Goal: Task Accomplishment & Management: Complete application form

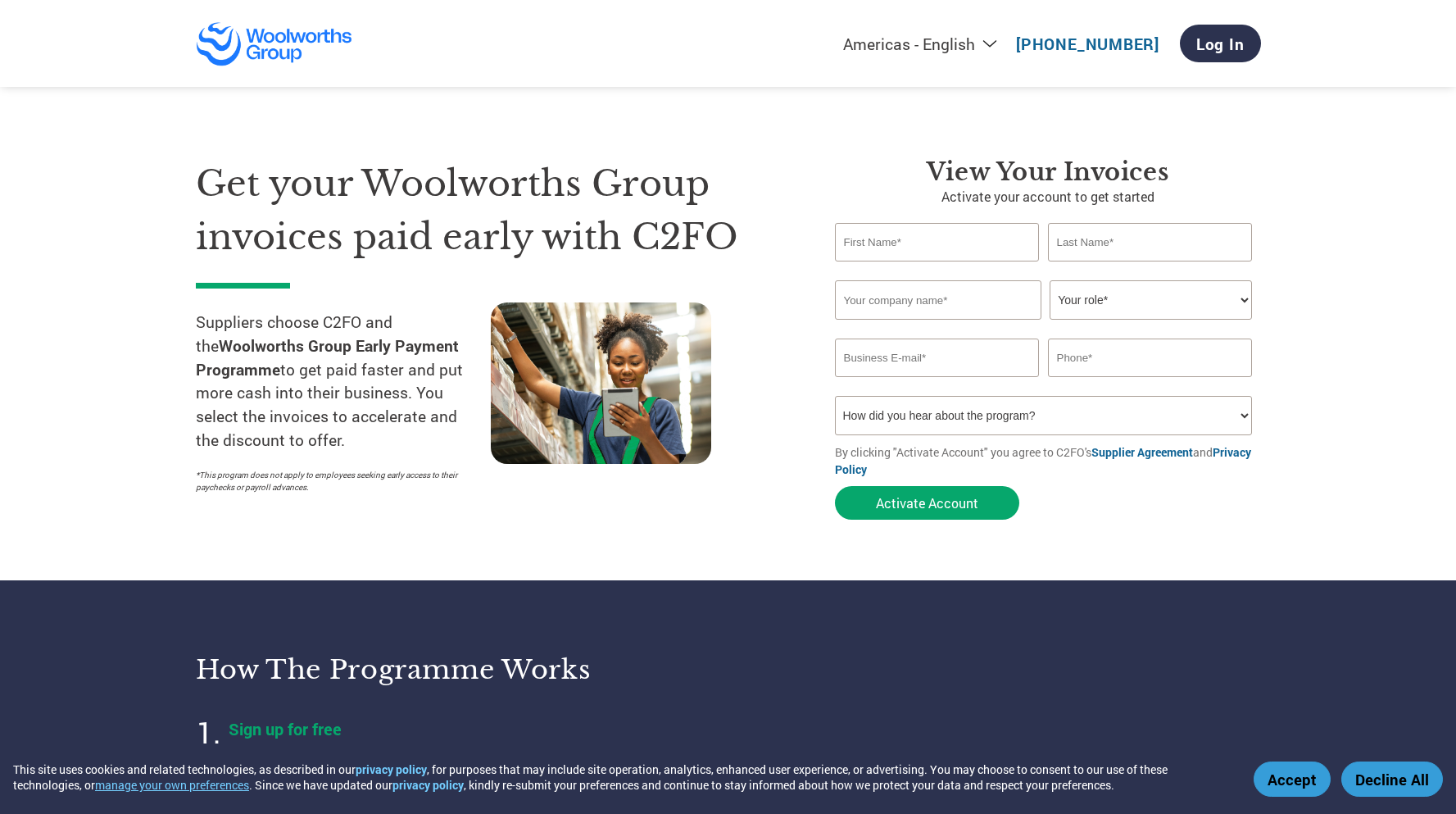
select select "en-[GEOGRAPHIC_DATA]"
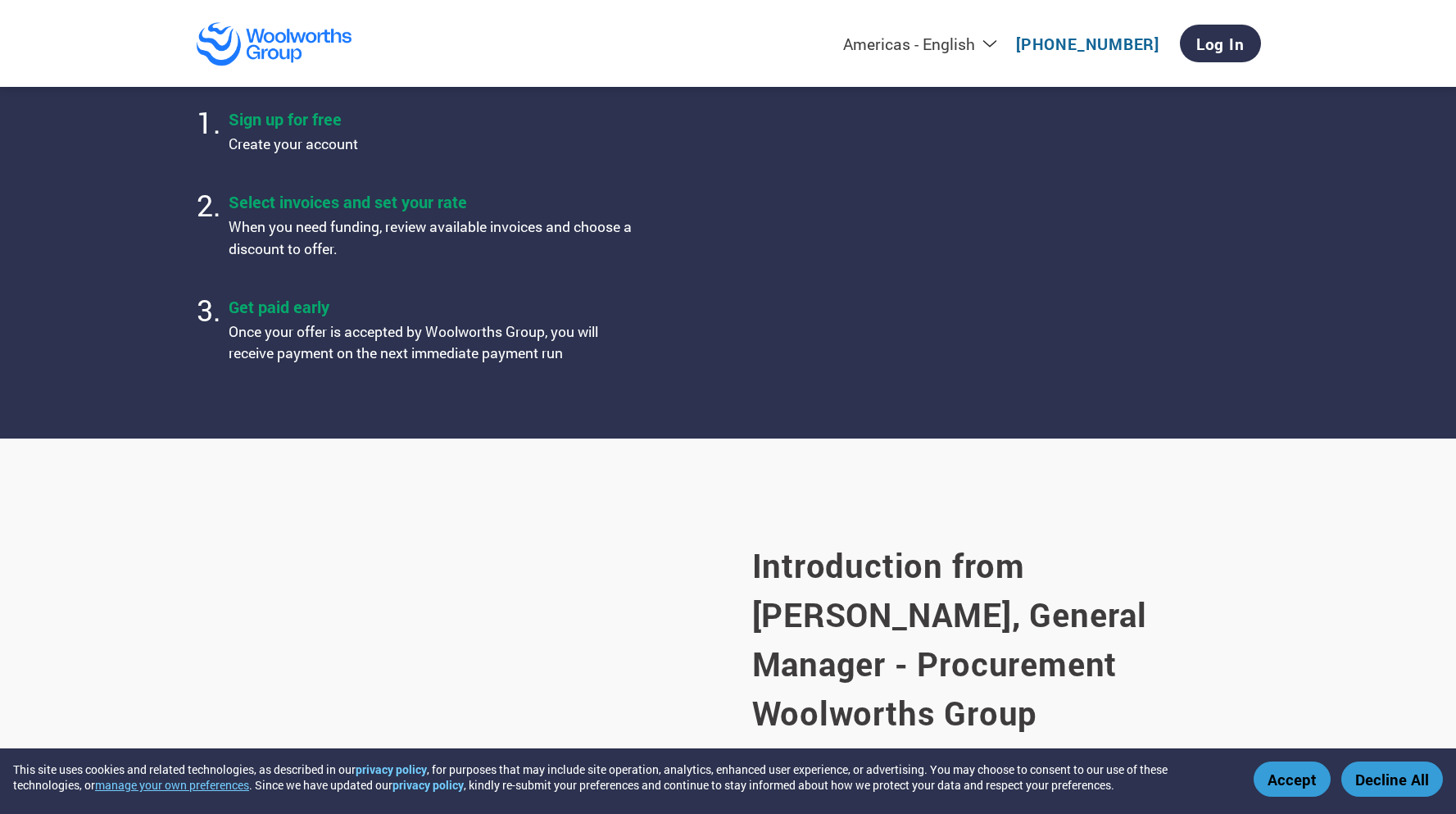
scroll to position [190, 0]
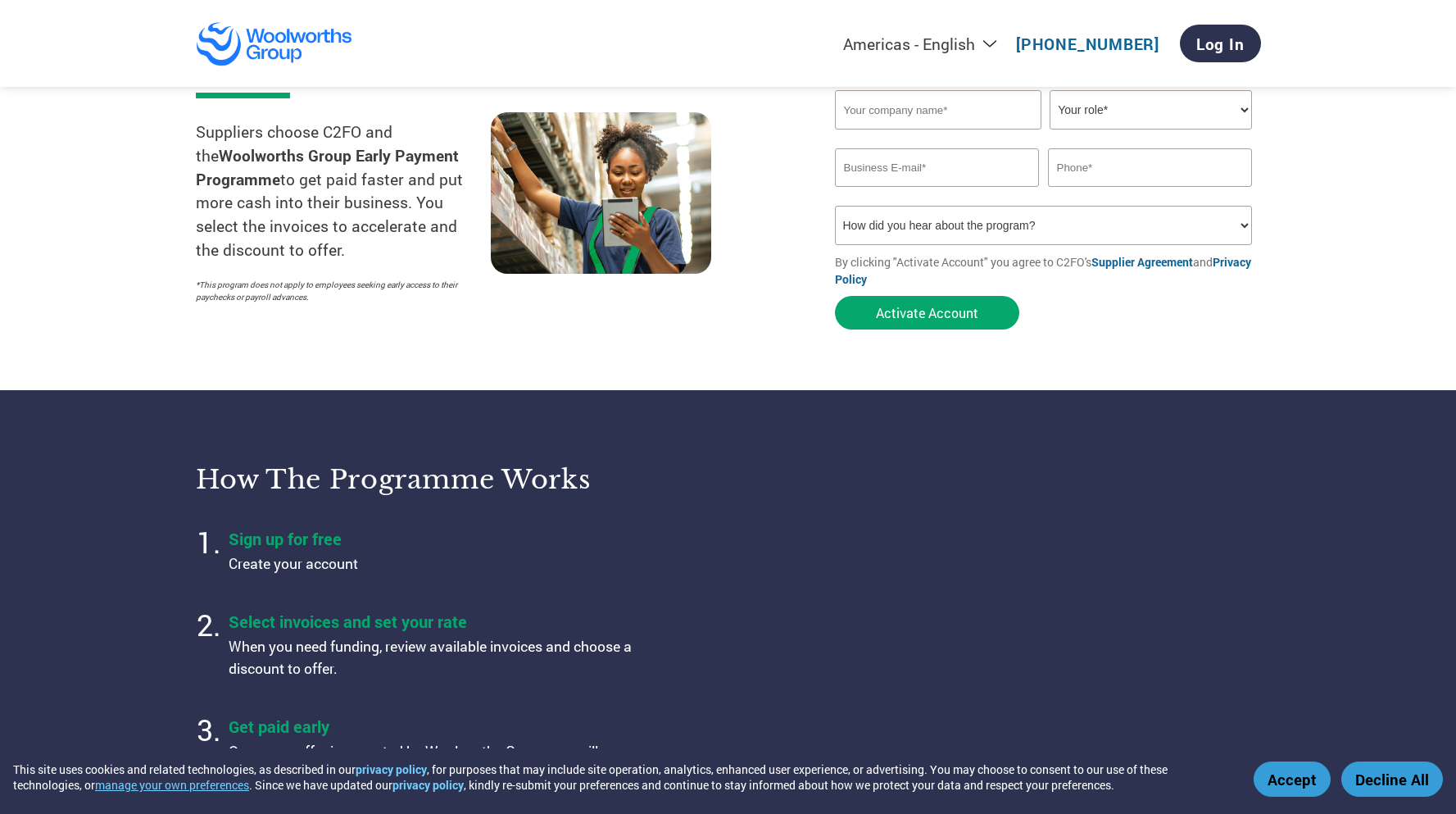
click at [1302, 641] on section "How the programme works Sign up for free Create your account Select invoices an…" at bounding box center [728, 624] width 1456 height 467
click at [1357, 606] on section "How the programme works Sign up for free Create your account Select invoices an…" at bounding box center [728, 624] width 1456 height 467
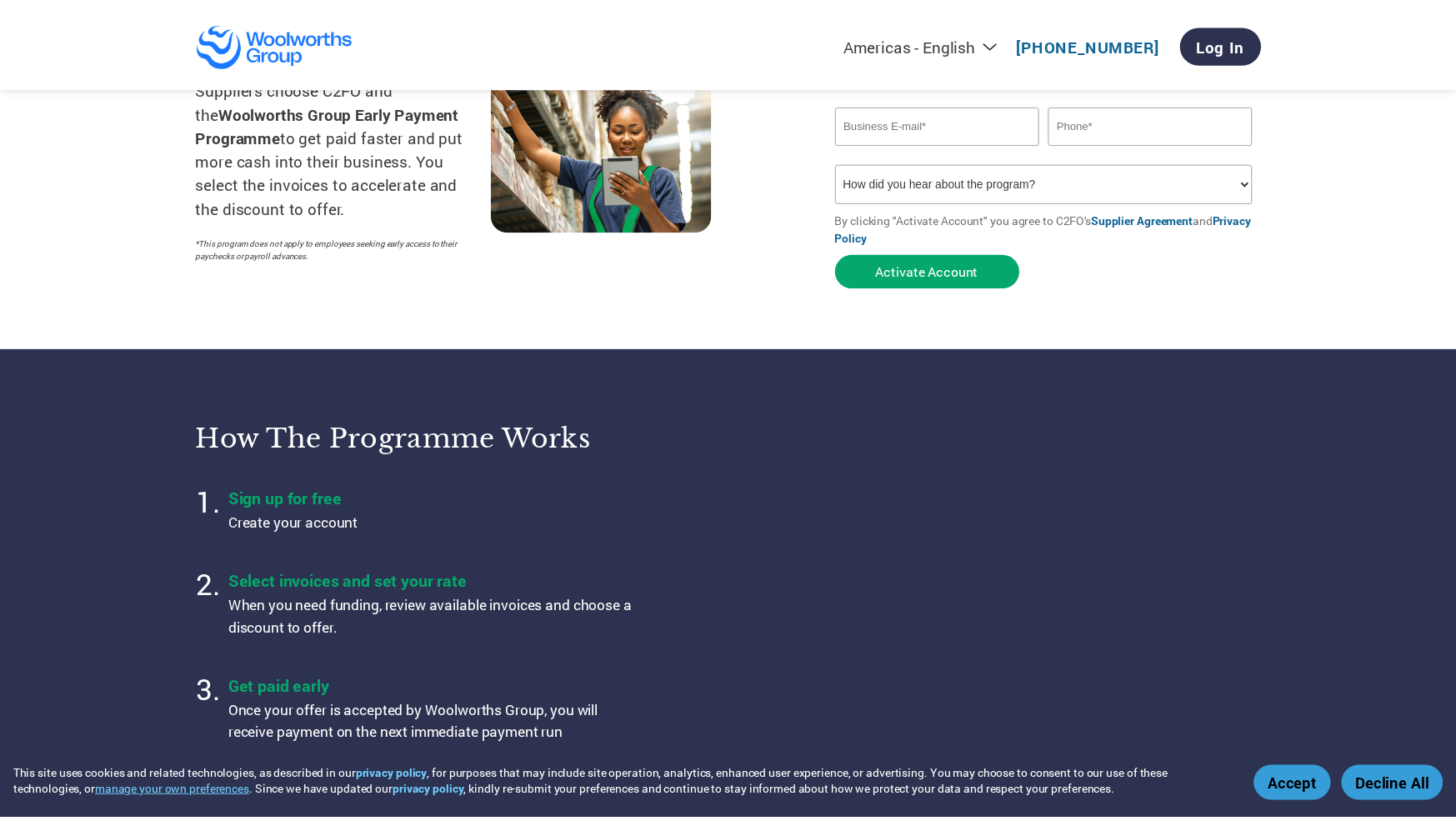
scroll to position [0, 0]
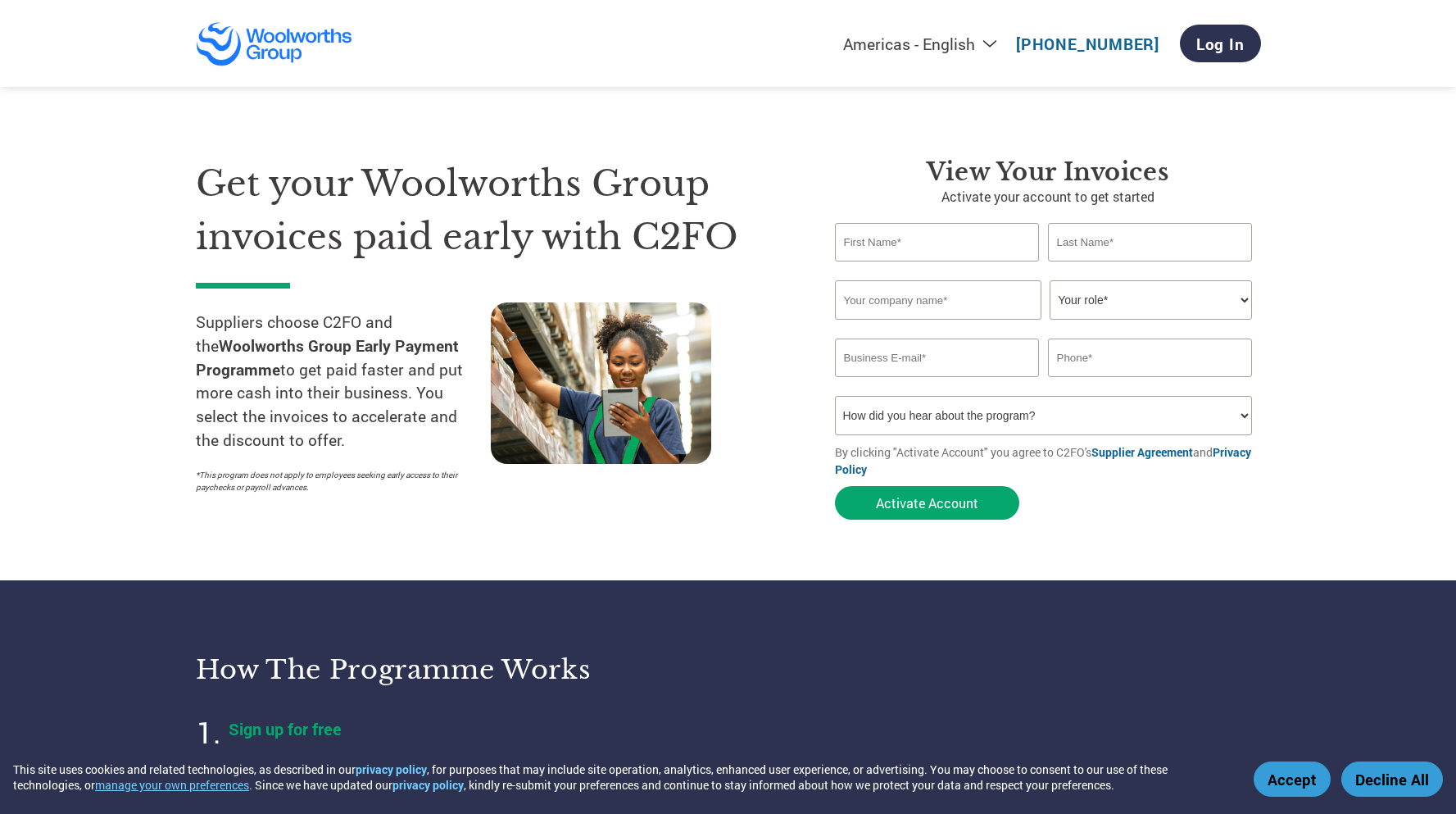
click at [980, 251] on input "text" at bounding box center [937, 242] width 205 height 38
click at [956, 244] on input "text" at bounding box center [937, 242] width 205 height 38
click at [1077, 300] on select "Your role* CFO Controller Credit Manager Finance Director Treasurer CEO Preside…" at bounding box center [1151, 300] width 202 height 39
click at [973, 304] on input "text" at bounding box center [938, 300] width 207 height 39
click at [995, 359] on input "email" at bounding box center [937, 358] width 205 height 38
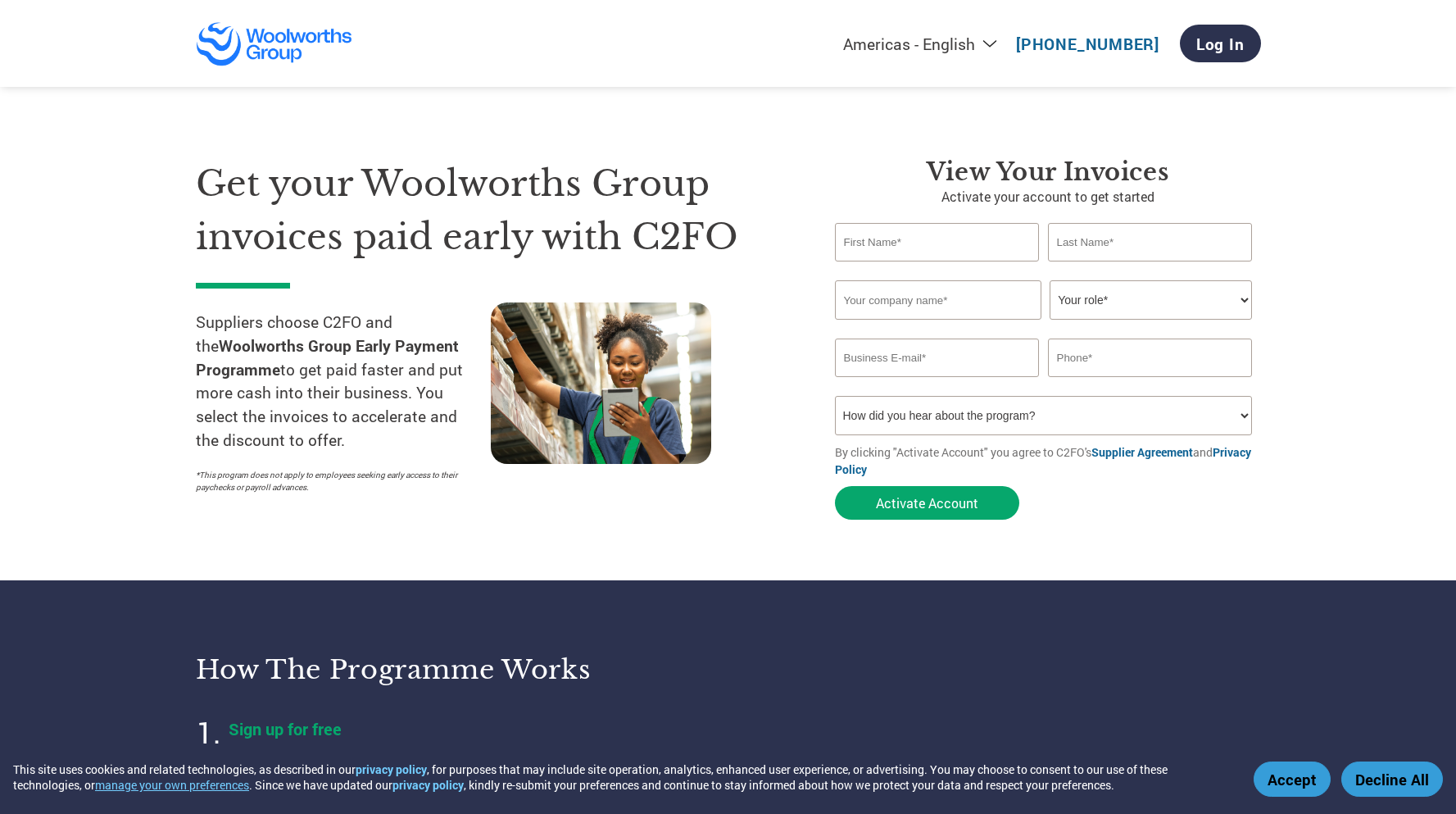
click at [1011, 400] on select "How did you hear about the program? Received a letter Email Social Media Online…" at bounding box center [1044, 416] width 418 height 39
click at [1412, 383] on section "Get your Woolworths Group invoices paid early with C2FO Suppliers choose C2FO a…" at bounding box center [728, 323] width 1456 height 515
click at [923, 241] on input "text" at bounding box center [937, 242] width 205 height 38
type input "[PERSON_NAME]"
type input "Whyntie"
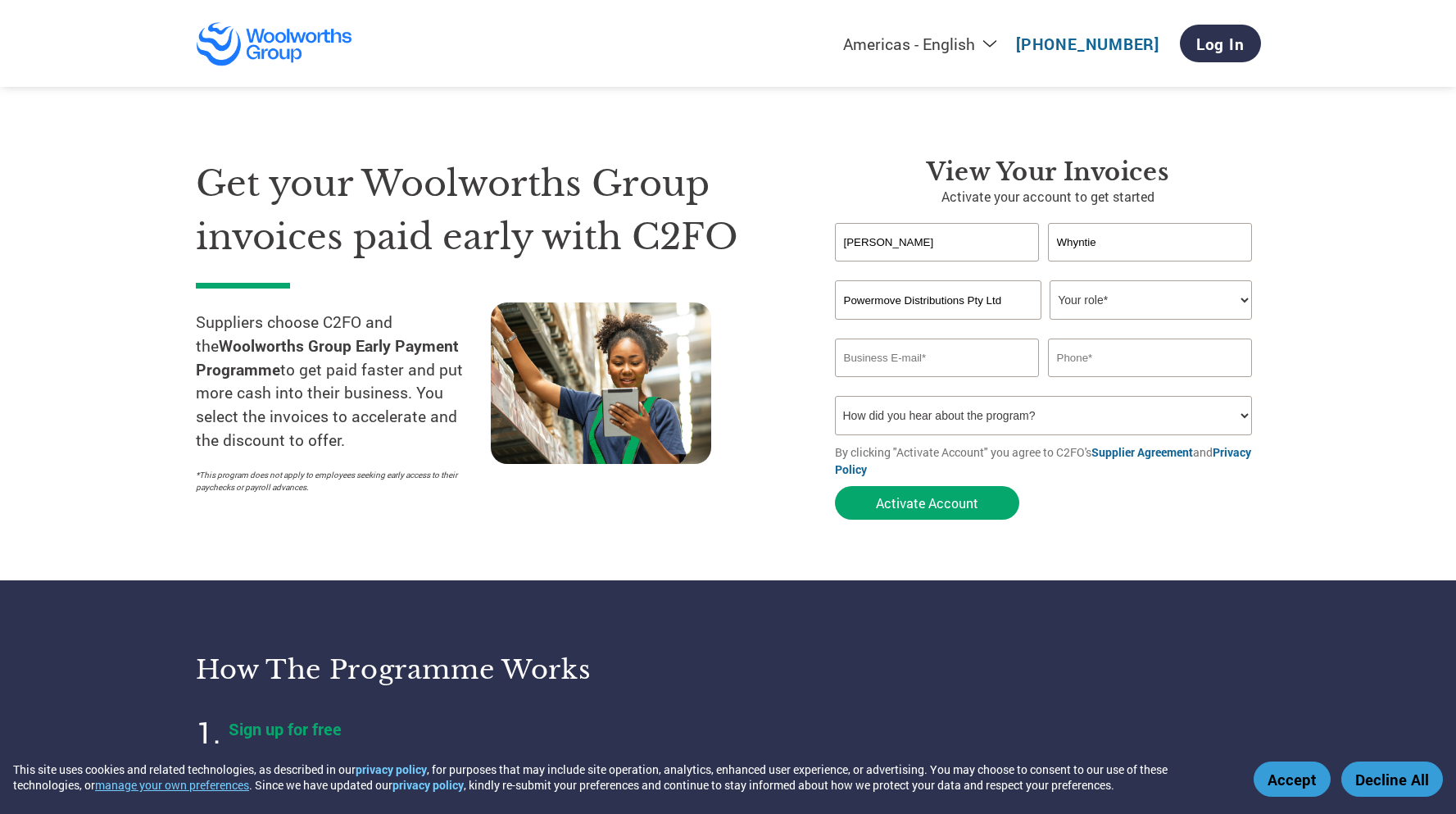
drag, startPoint x: 1013, startPoint y: 291, endPoint x: 1006, endPoint y: 299, distance: 10.6
click at [1013, 291] on input "Powermove Distributions Pty Ltd" at bounding box center [938, 300] width 207 height 39
drag, startPoint x: 1019, startPoint y: 299, endPoint x: 691, endPoint y: 303, distance: 328.0
click at [691, 303] on div "Get your Woolworths Group invoices paid early with C2FO Suppliers choose C2FO a…" at bounding box center [728, 310] width 1066 height 437
paste input "text"
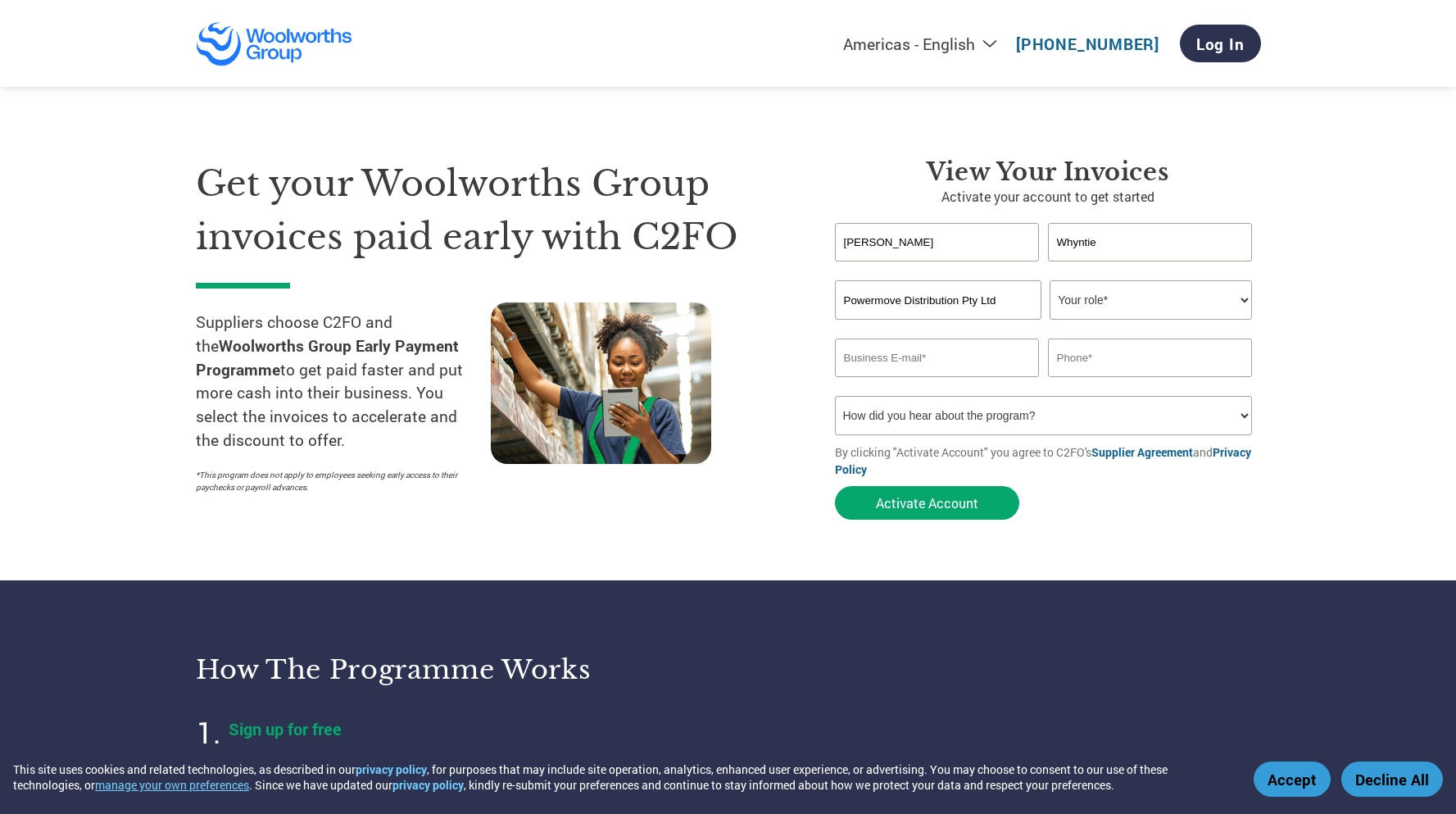
type input "Powermove Distribution Pty Ltd"
click at [940, 246] on input "[PERSON_NAME]" at bounding box center [937, 242] width 205 height 38
type input "[PERSON_NAME]"
click at [1107, 299] on select "Your role* CFO Controller Credit Manager Finance Director Treasurer CEO Preside…" at bounding box center [1151, 300] width 202 height 39
select select "CONTROLLER"
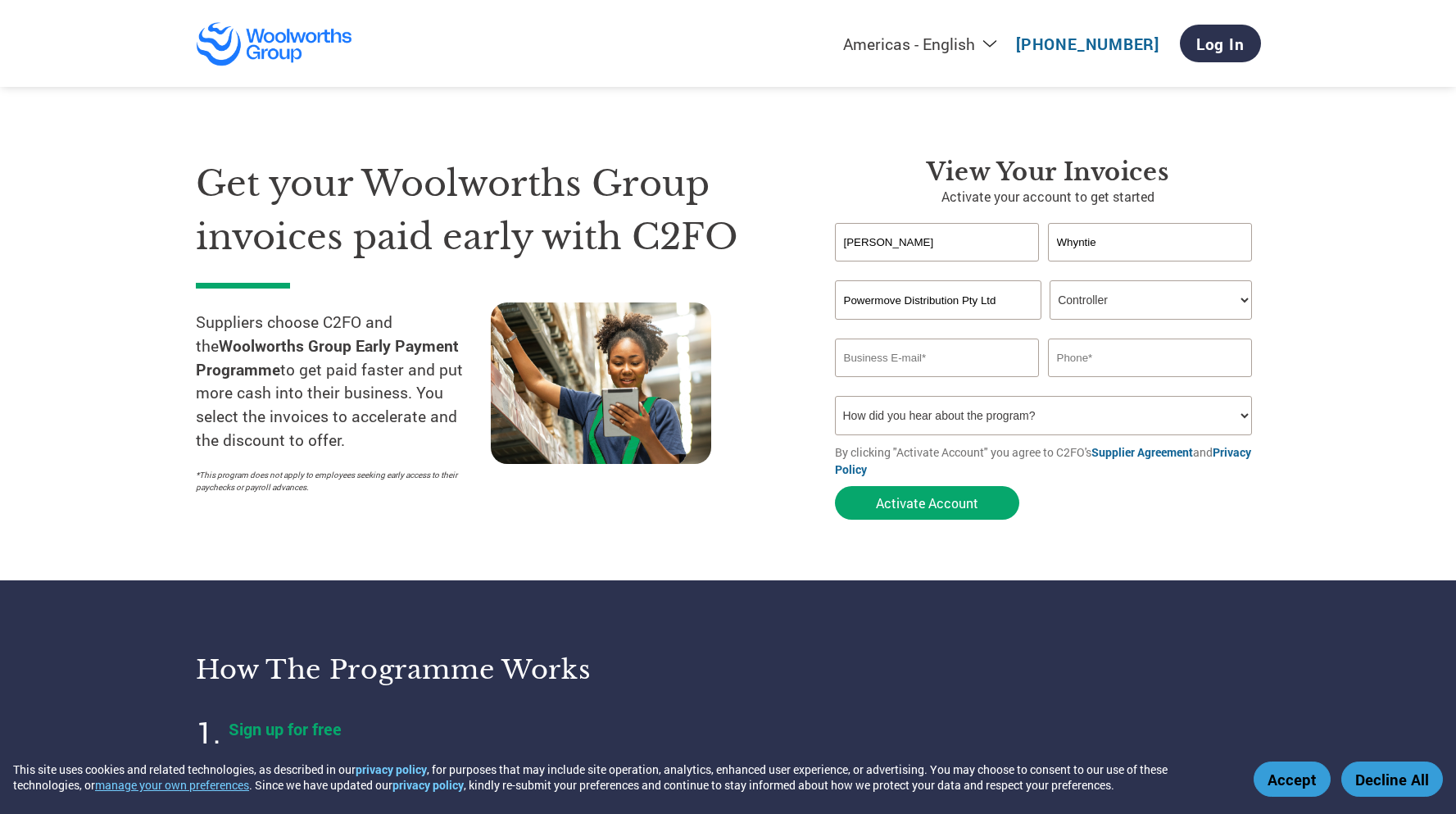
click at [1050, 280] on select "Your role* CFO Controller Credit Manager Finance Director Treasurer CEO Preside…" at bounding box center [1151, 300] width 202 height 39
click at [989, 373] on input "email" at bounding box center [937, 358] width 205 height 38
click at [948, 360] on input "ar@p" at bounding box center [937, 358] width 205 height 38
drag, startPoint x: 958, startPoint y: 361, endPoint x: 678, endPoint y: 358, distance: 280.0
click at [674, 351] on div "Get your Woolworths Group invoices paid early with C2FO Suppliers choose C2FO a…" at bounding box center [728, 310] width 1066 height 437
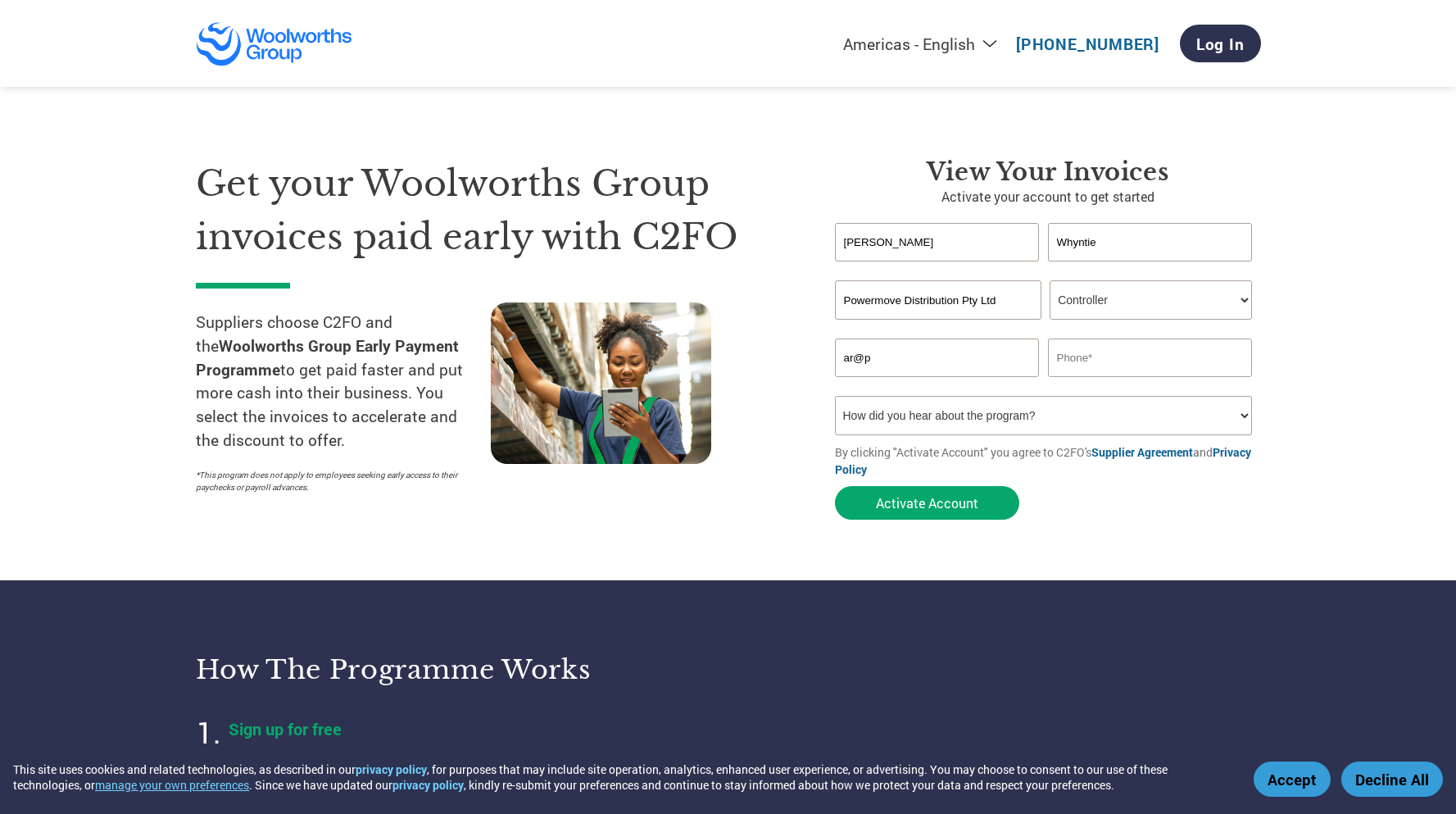
paste input "[DOMAIN_NAME]>"
type input "[EMAIL_ADDRESS][DOMAIN_NAME]"
click at [1182, 364] on input "text" at bounding box center [1151, 358] width 205 height 38
click at [1092, 409] on select "How did you hear about the program? Received a letter Email Social Media Online…" at bounding box center [1044, 416] width 418 height 39
select select "Email"
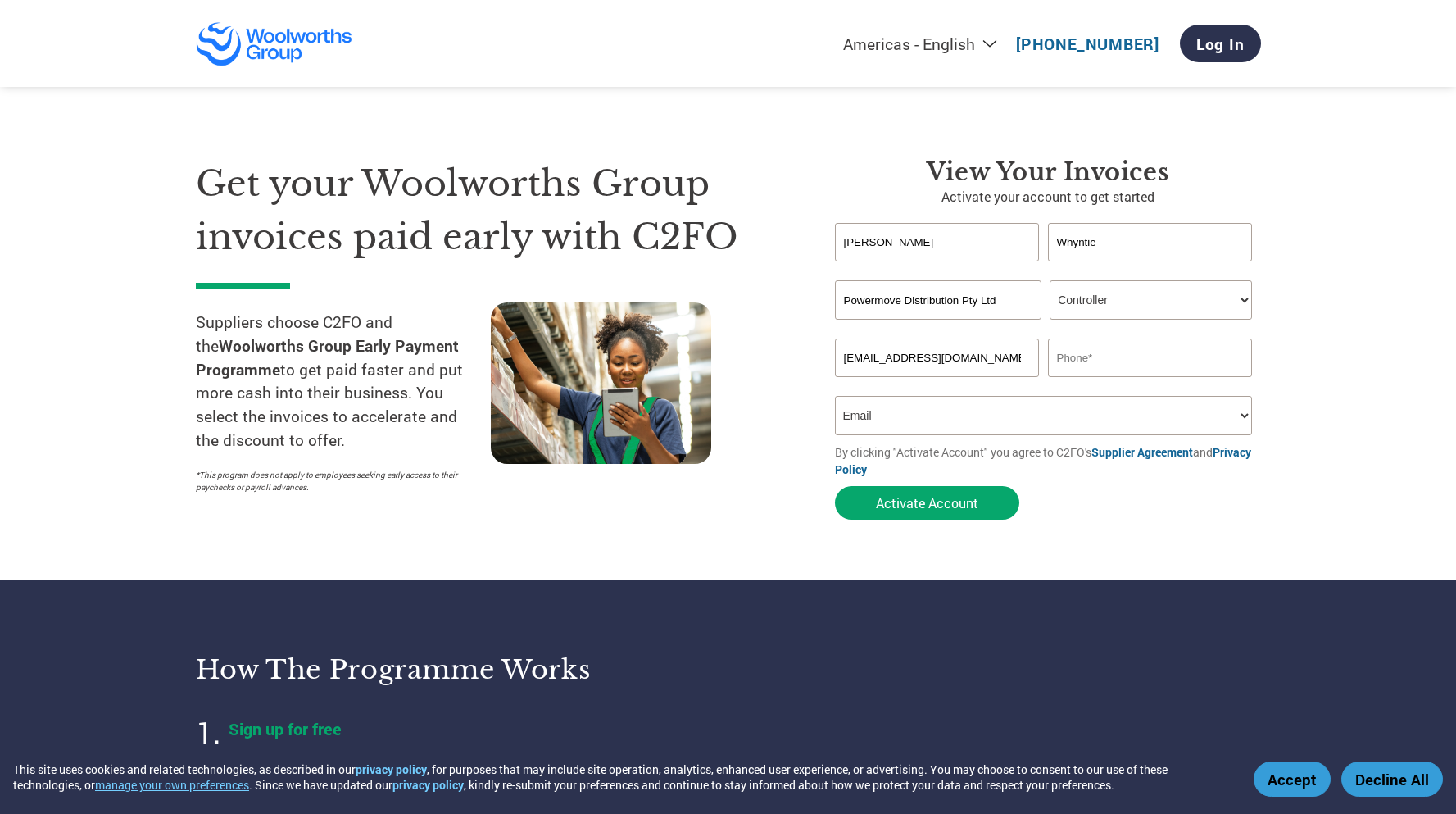
click at [835, 396] on select "How did you hear about the program? Received a letter Email Social Media Online…" at bounding box center [1044, 416] width 418 height 39
click at [1091, 359] on input "text" at bounding box center [1151, 358] width 205 height 38
click at [1125, 359] on input "text" at bounding box center [1151, 358] width 205 height 38
paste input "618 8338 5540"
click at [910, 413] on select "How did you hear about the program? Received a letter Email Social Media Online…" at bounding box center [1044, 416] width 418 height 39
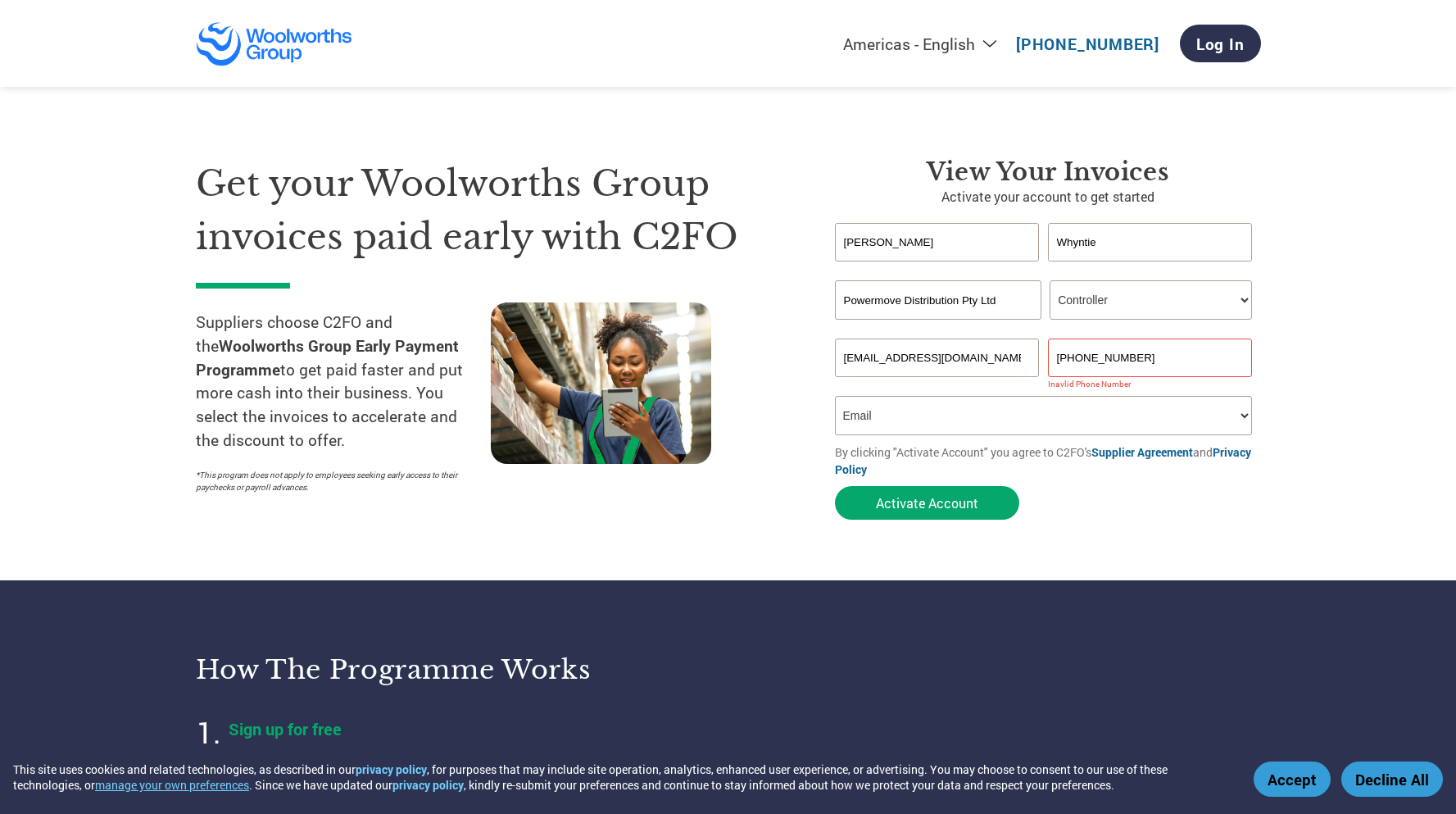
click at [1075, 359] on input "[PHONE_NUMBER]" at bounding box center [1151, 358] width 205 height 38
type input "8 8338 5540"
click at [1190, 416] on select "How did you hear about the program? Received a letter Email Social Media Online…" at bounding box center [1044, 416] width 418 height 39
click at [1167, 372] on input "8 8338 5540" at bounding box center [1151, 358] width 205 height 38
drag, startPoint x: 1165, startPoint y: 363, endPoint x: 1023, endPoint y: 363, distance: 142.0
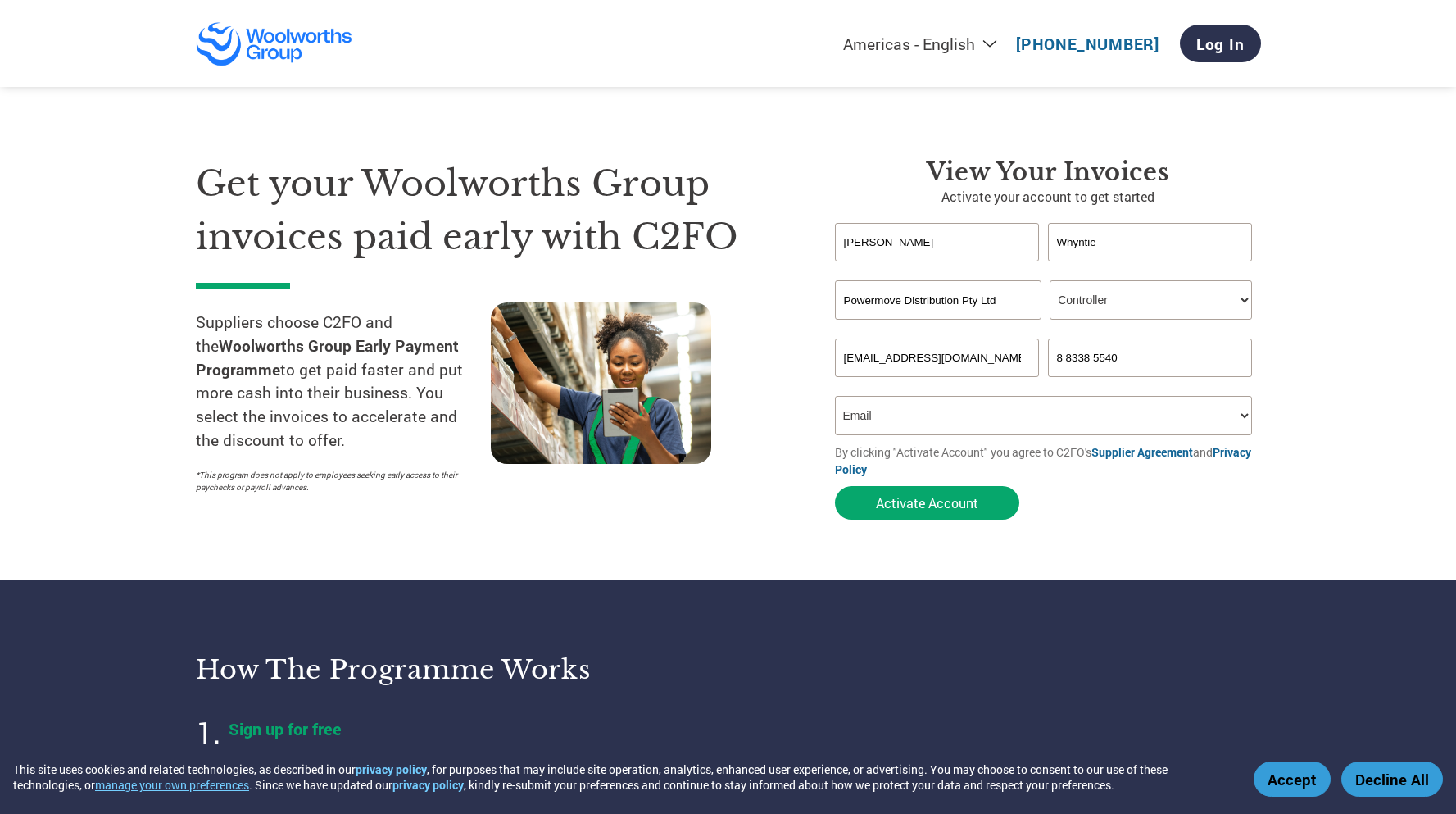
click at [1023, 363] on div "[EMAIL_ADDRESS][DOMAIN_NAME] 8 8338 5540" at bounding box center [1048, 358] width 426 height 38
click at [915, 514] on button "Activate Account" at bounding box center [927, 503] width 184 height 34
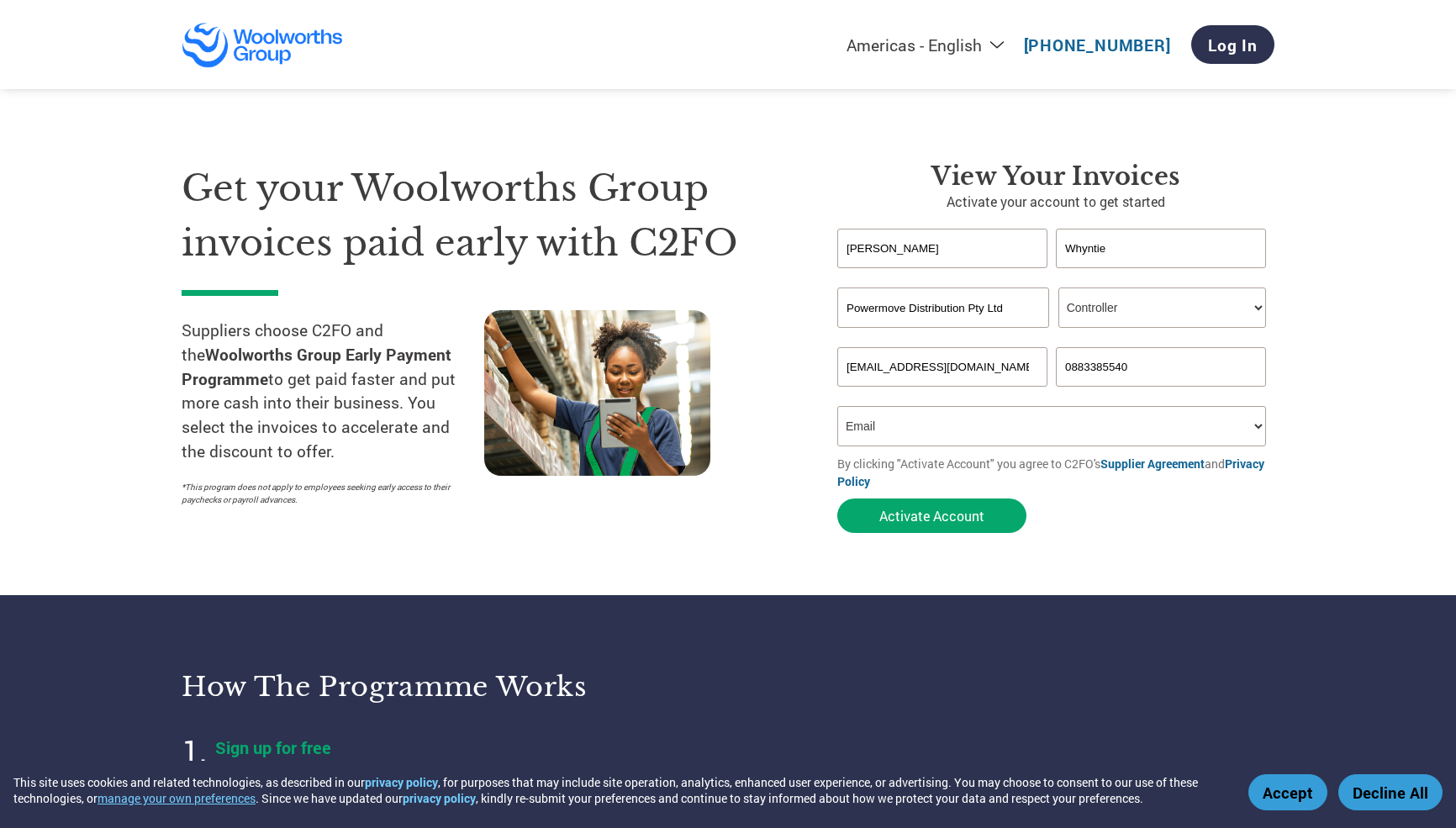
type input "0883385540"
click at [968, 377] on input "[EMAIL_ADDRESS][DOMAIN_NAME]" at bounding box center [942, 367] width 210 height 39
click at [979, 509] on button "Activate Account" at bounding box center [932, 516] width 189 height 35
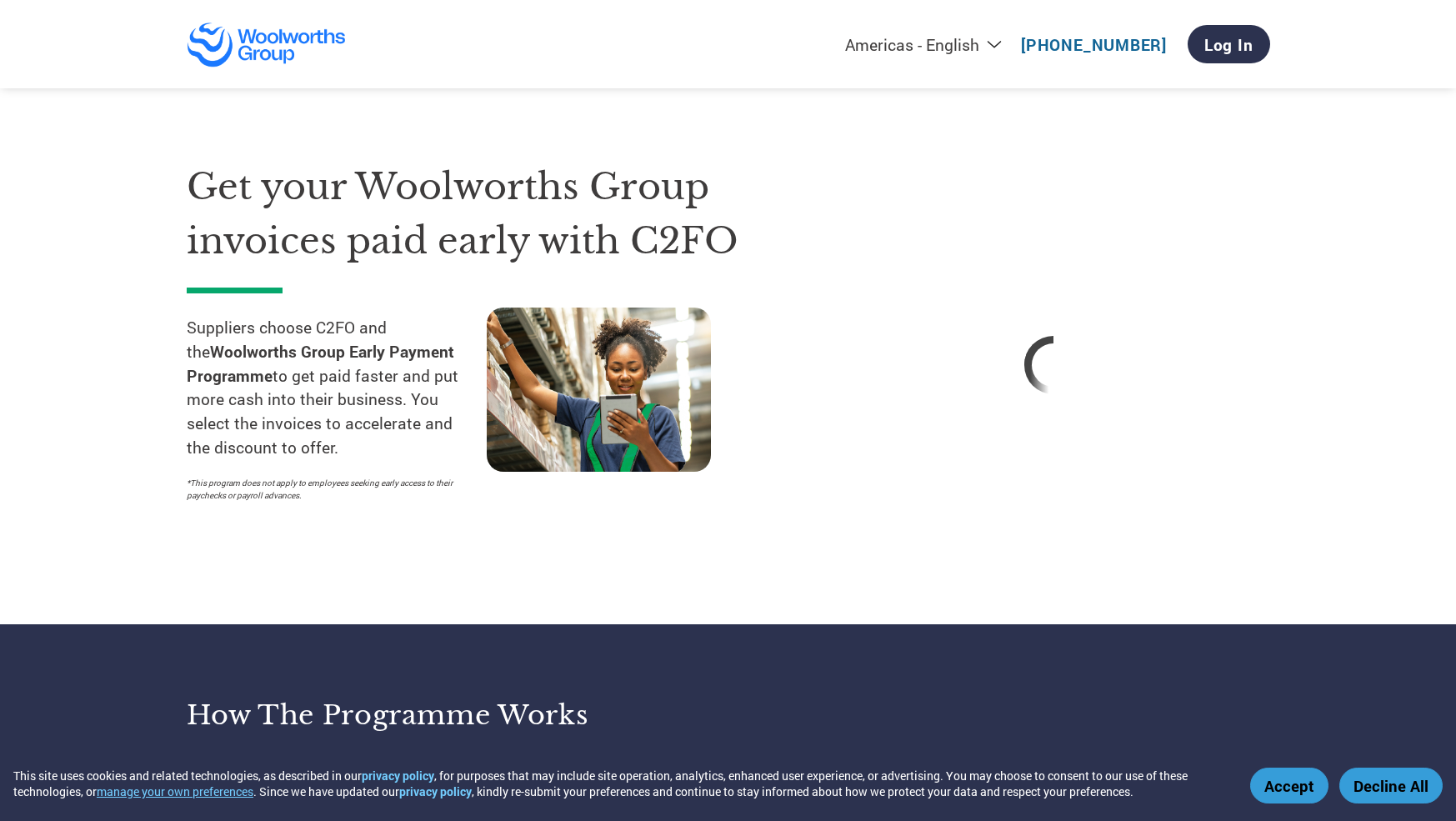
select select "en-[GEOGRAPHIC_DATA]"
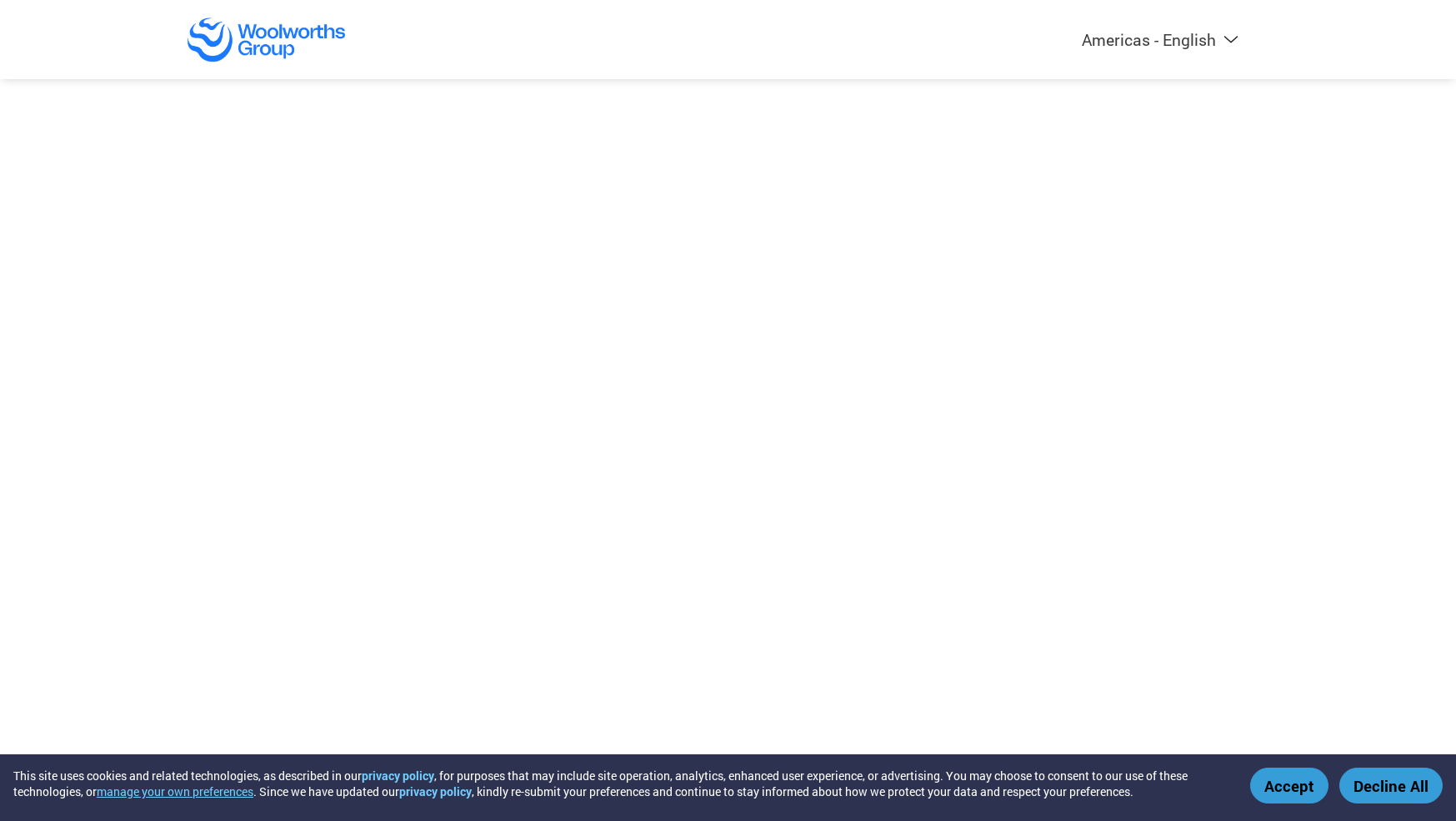
select select "en-[GEOGRAPHIC_DATA]"
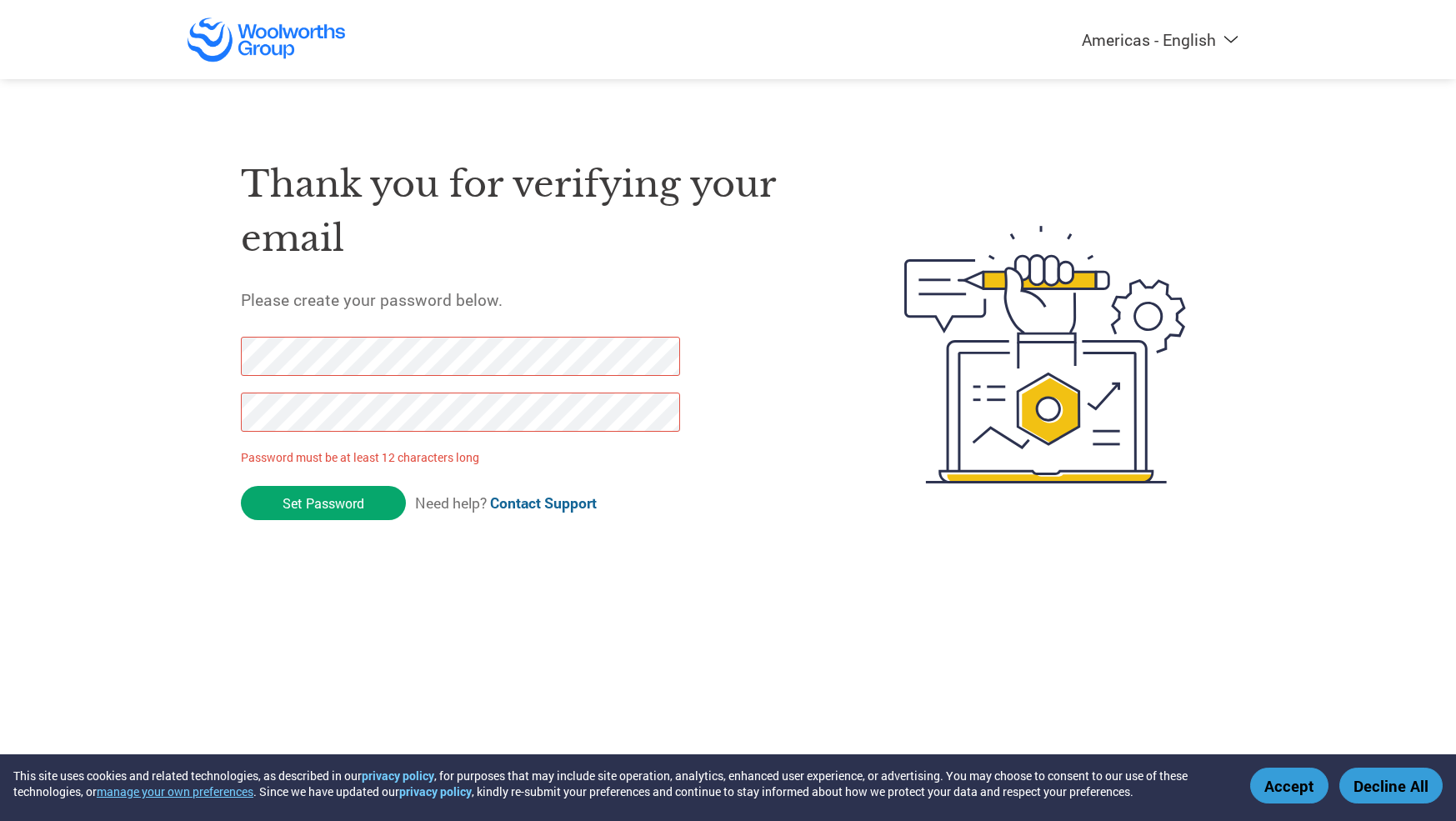
click at [0, 329] on html "This site uses cookies and related technologies, as described in our privacy po…" at bounding box center [728, 321] width 1456 height 643
click at [0, 440] on html "This site uses cookies and related technologies, as described in our privacy po…" at bounding box center [728, 321] width 1456 height 643
click at [117, 393] on div "Americas - English Américas - Español Américas - Português Amériques - Français…" at bounding box center [728, 288] width 1456 height 576
click at [12, 332] on div "Americas - English Américas - Español Américas - Português Amériques - Français…" at bounding box center [728, 288] width 1456 height 576
click at [156, 337] on div "Americas - English Américas - Español Américas - Português Amériques - Français…" at bounding box center [728, 288] width 1456 height 576
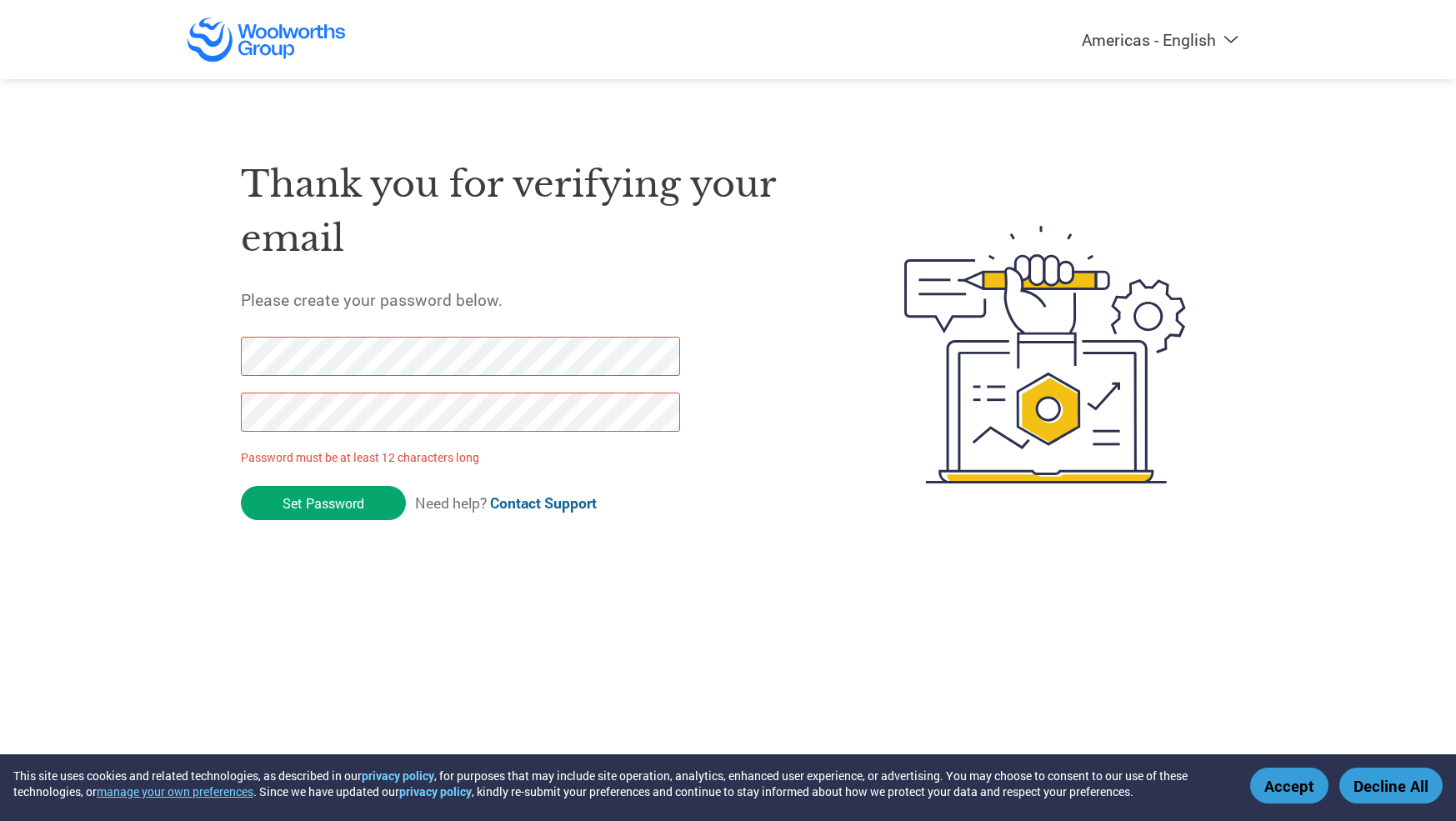
click at [0, 319] on html "This site uses cookies and related technologies, as described in our privacy po…" at bounding box center [728, 321] width 1456 height 643
click at [374, 499] on input "Set Password" at bounding box center [323, 503] width 165 height 34
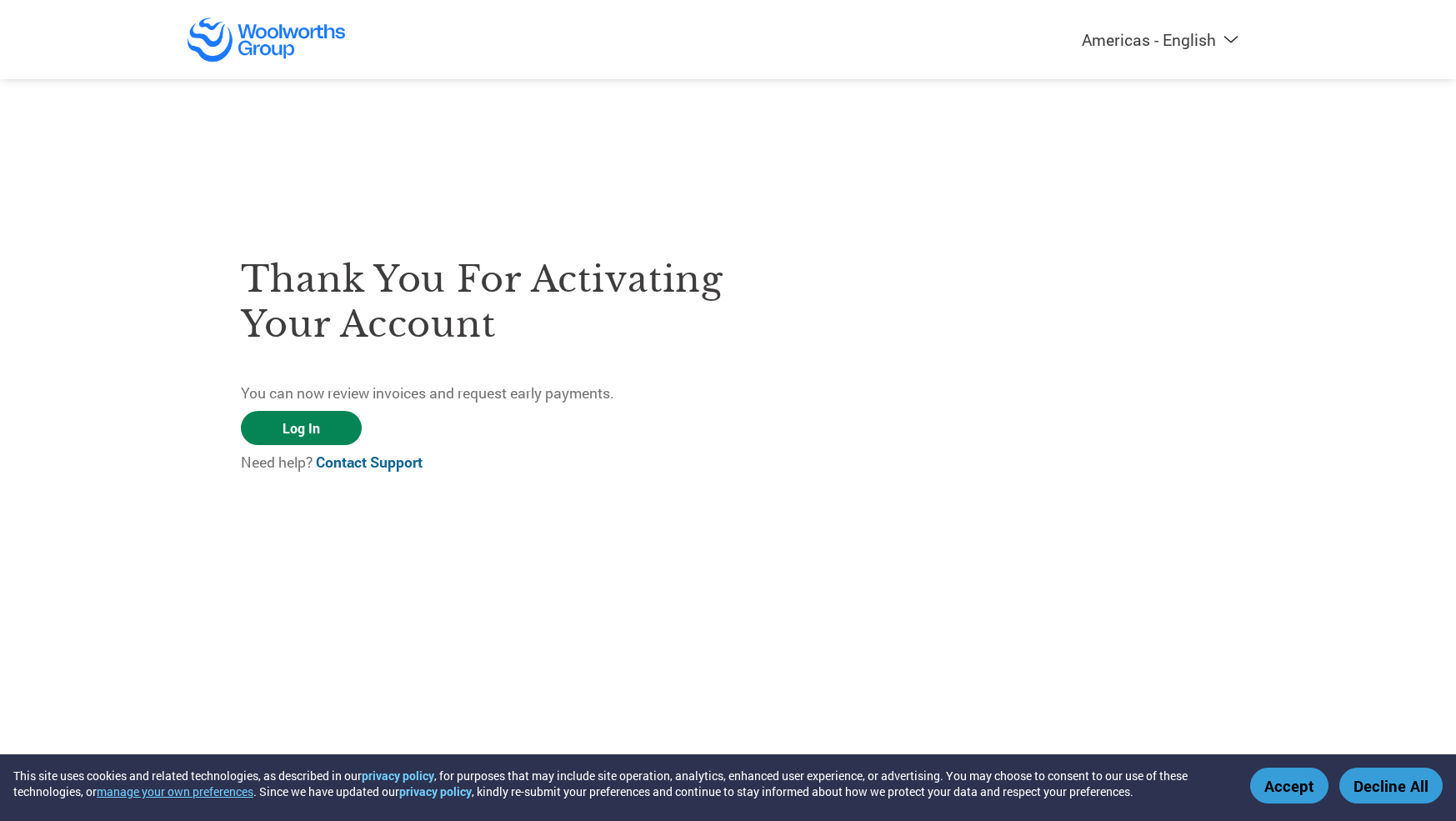
click at [298, 426] on link "Log In" at bounding box center [301, 429] width 121 height 34
